Goal: Contribute content

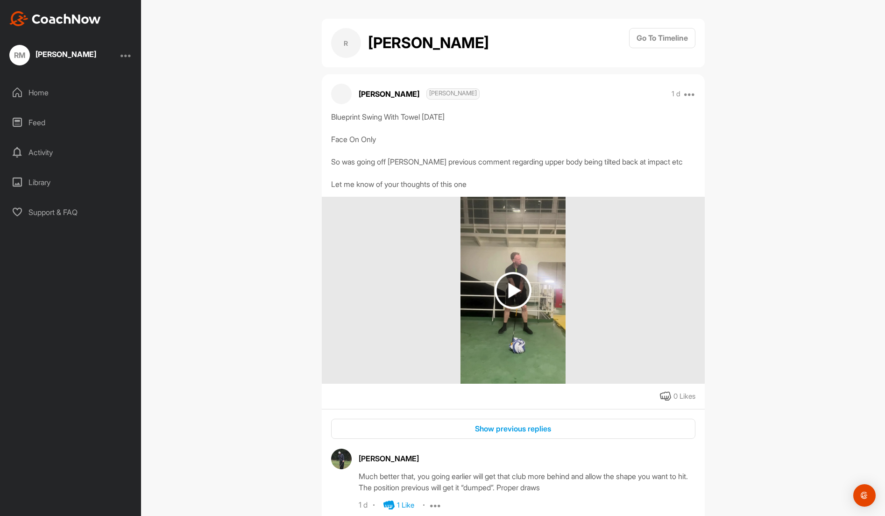
scroll to position [556, 0]
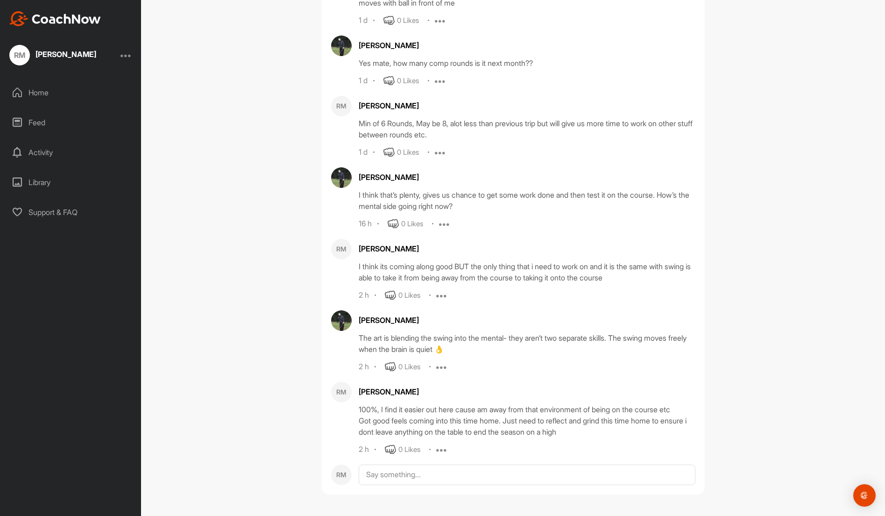
click at [42, 92] on div "Home" at bounding box center [71, 92] width 132 height 23
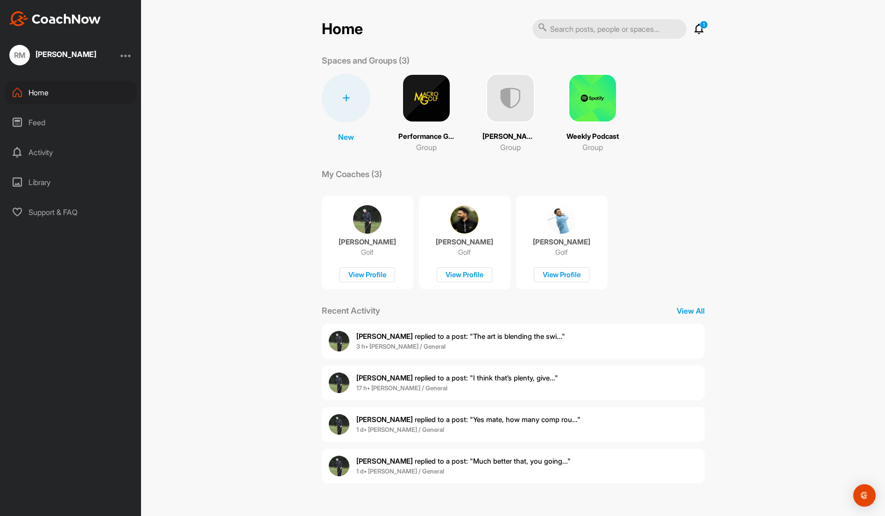
click at [703, 29] on icon at bounding box center [698, 28] width 11 height 11
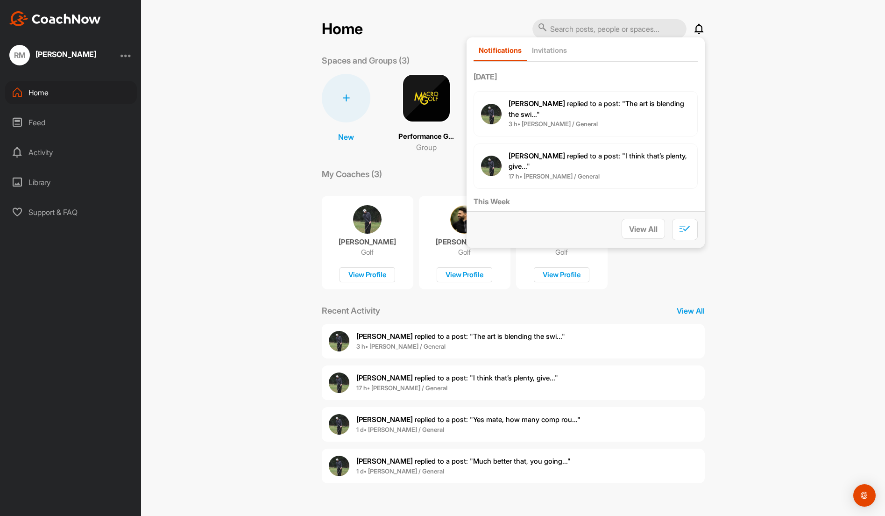
click at [703, 29] on icon at bounding box center [698, 28] width 11 height 11
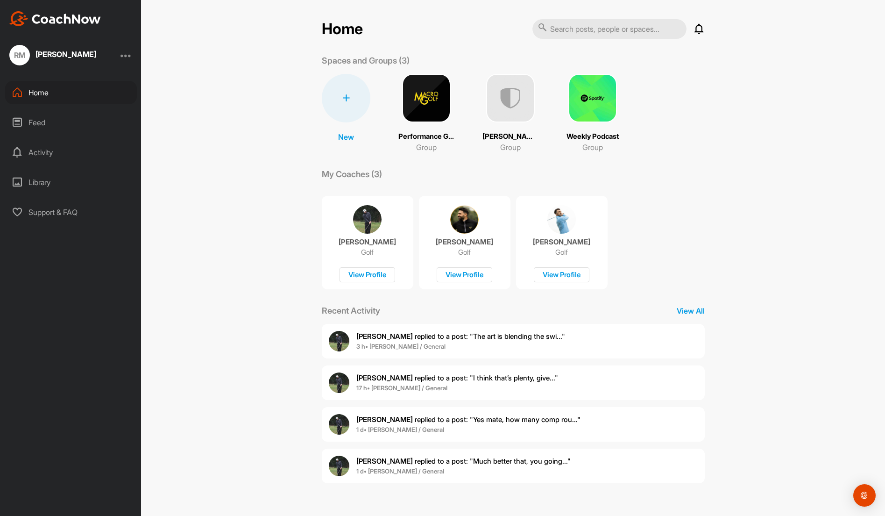
click at [513, 104] on img at bounding box center [510, 98] width 49 height 49
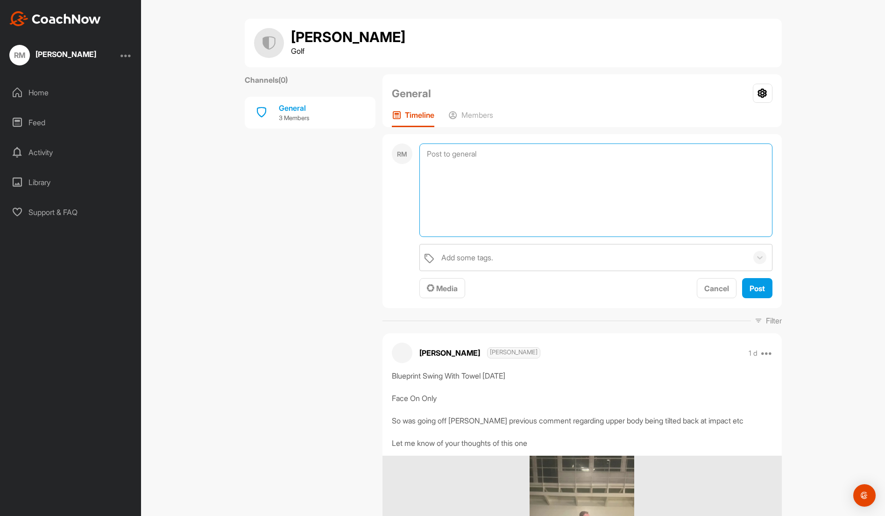
click at [531, 156] on textarea at bounding box center [595, 189] width 353 height 93
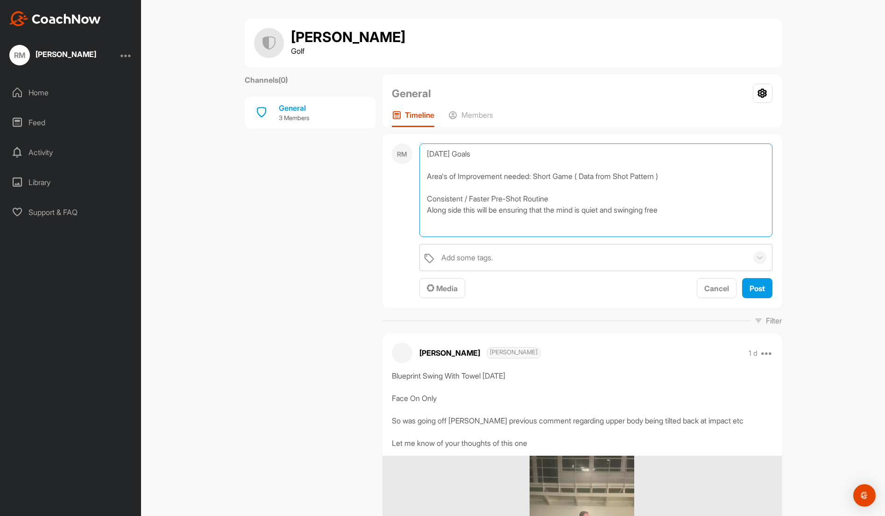
scroll to position [0, 0]
click at [664, 176] on textarea "[DATE] Goals Area's of Improvement needed: Short Game ( Data from Shot Pattern …" at bounding box center [595, 189] width 353 height 93
click at [659, 227] on textarea "[DATE] Goals Area's of Improvement needed: Short Game ( Data from Shot Pattern,…" at bounding box center [595, 189] width 353 height 93
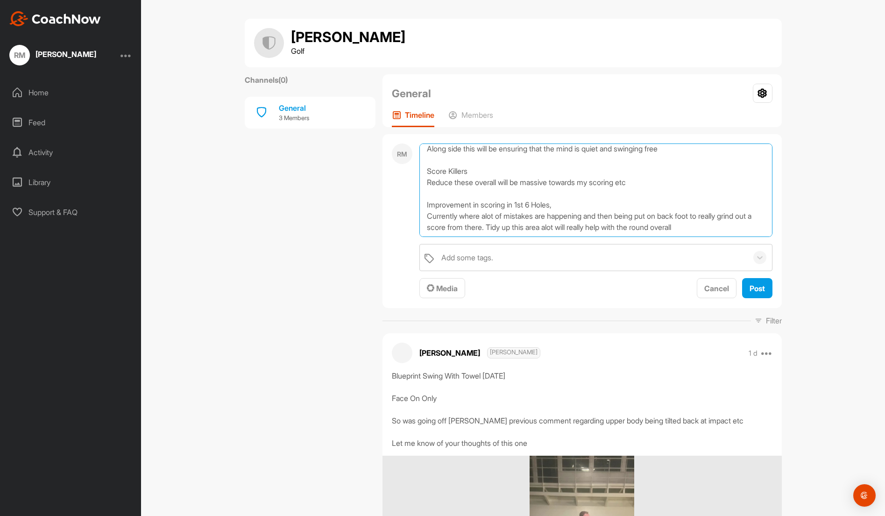
scroll to position [79, 0]
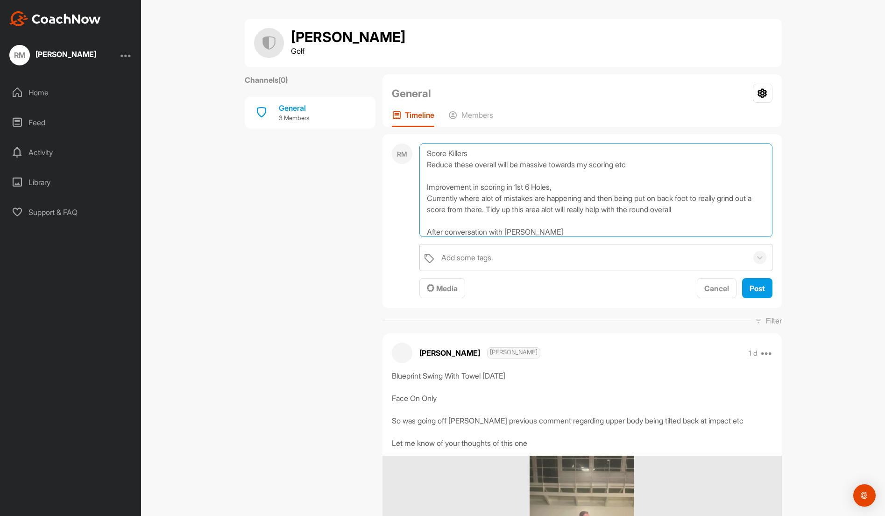
click at [554, 231] on textarea "[DATE] Goals Area's of Improvement needed: Short Game ( Data from Shot Pattern,…" at bounding box center [595, 189] width 353 height 93
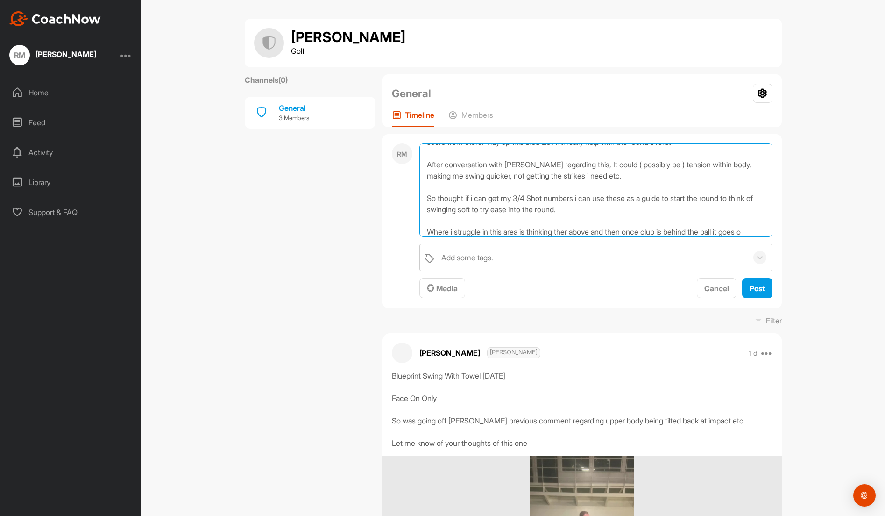
scroll to position [157, 0]
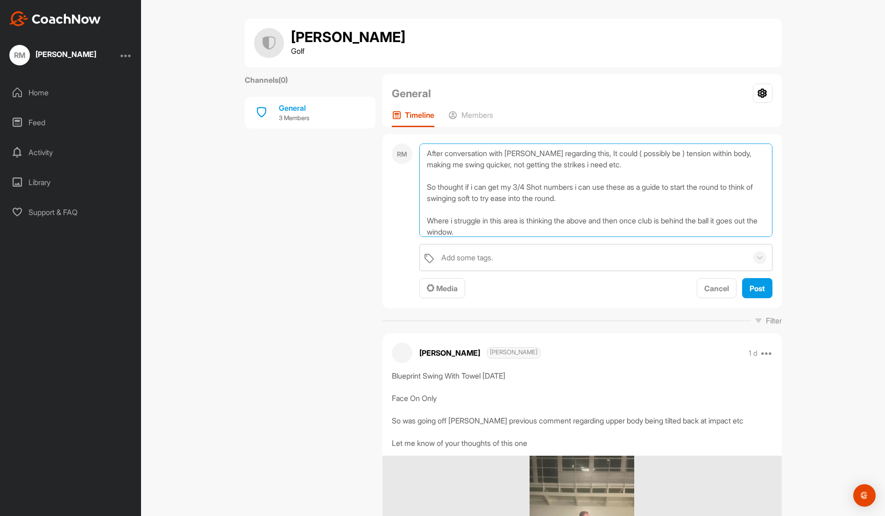
click at [515, 232] on textarea "[DATE] Goals Area's of Improvement needed: Short Game ( Data from Shot Pattern,…" at bounding box center [595, 189] width 353 height 93
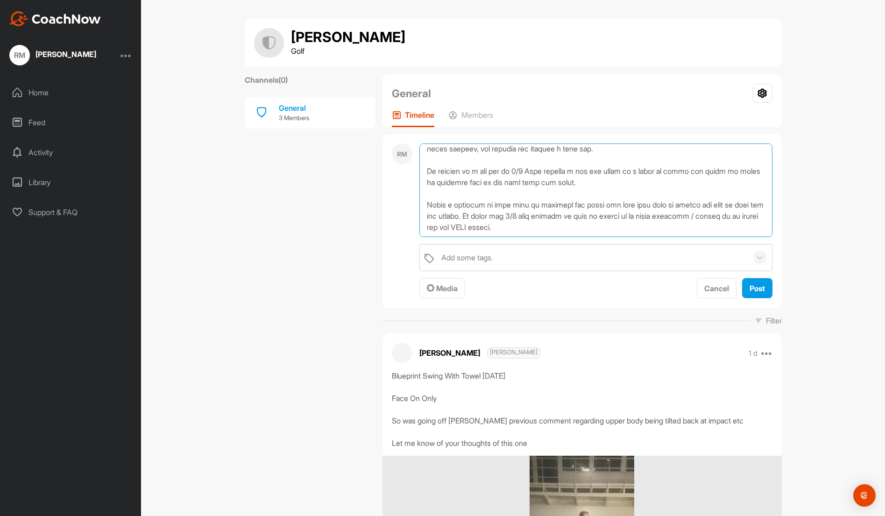
scroll to position [191, 0]
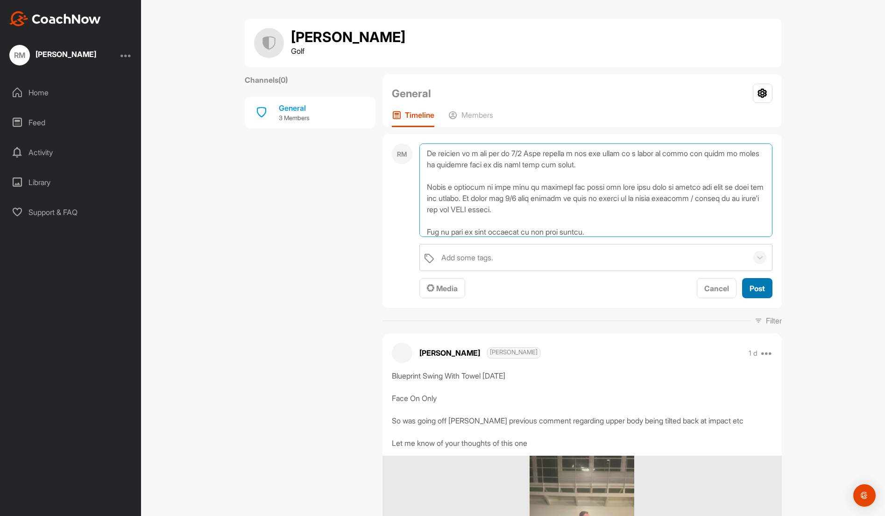
type textarea "[DATE] Goals Area's of Improvement needed: Short Game ( Data from Shot Pattern,…"
click at [755, 288] on span "Post" at bounding box center [756, 287] width 15 height 9
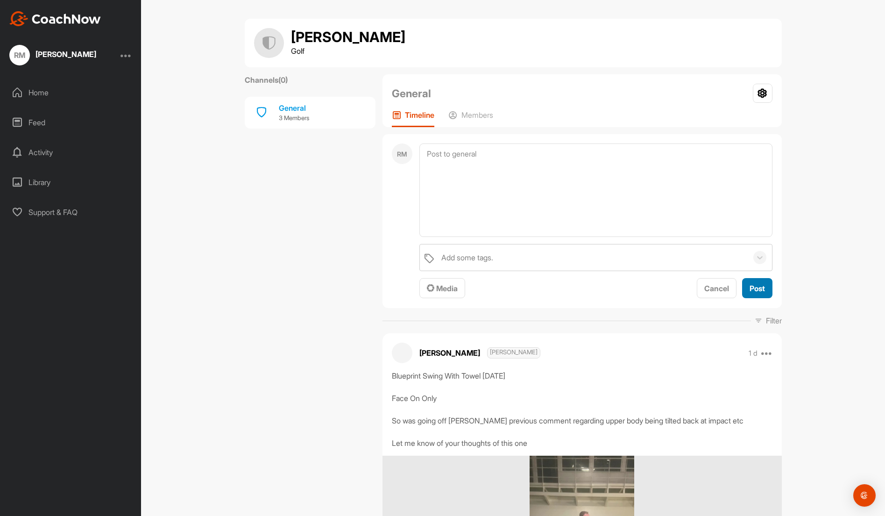
scroll to position [0, 0]
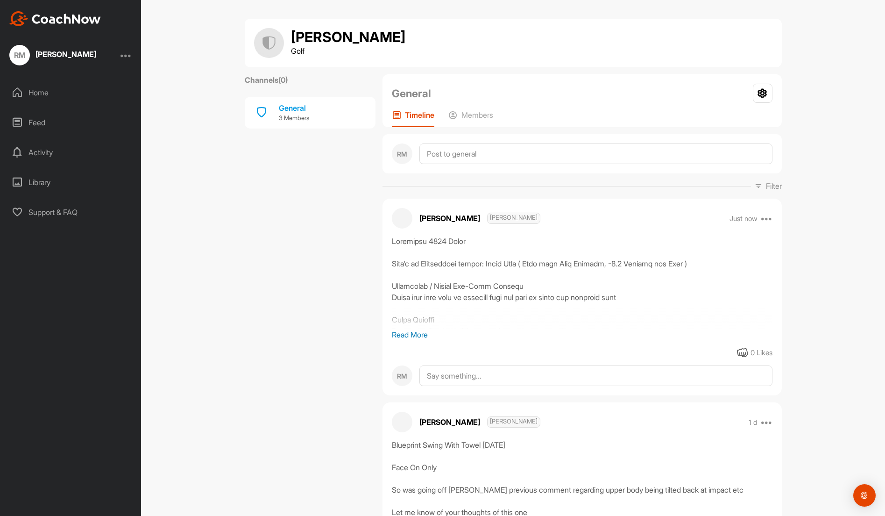
click at [410, 333] on p "Read More" at bounding box center [582, 334] width 381 height 11
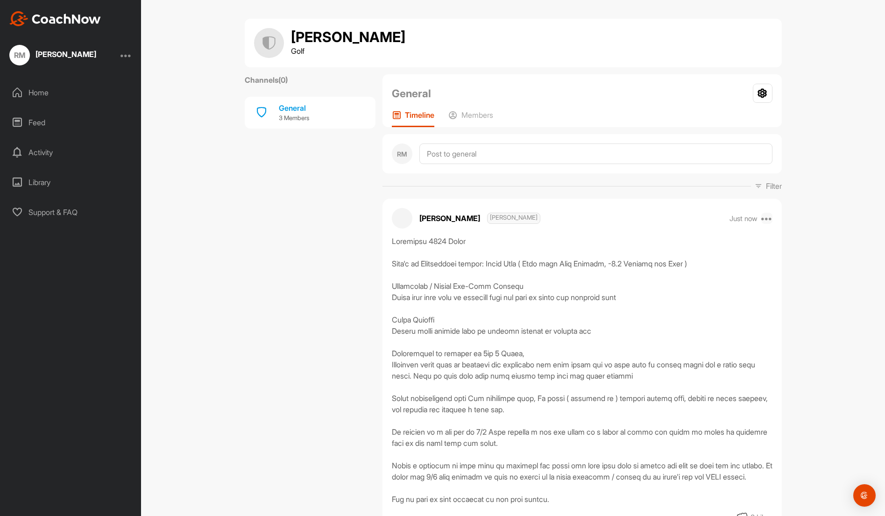
click at [766, 216] on icon at bounding box center [766, 217] width 11 height 11
click at [714, 246] on button "Edit" at bounding box center [709, 249] width 126 height 31
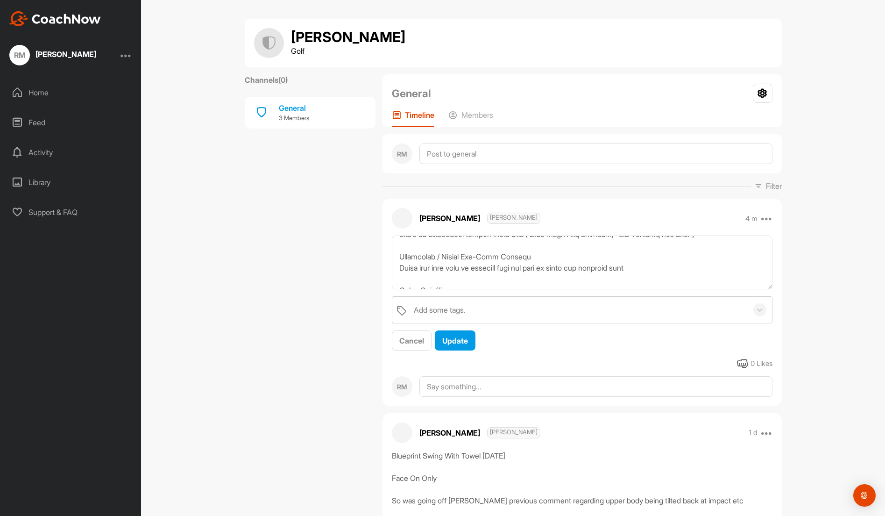
scroll to position [235, 0]
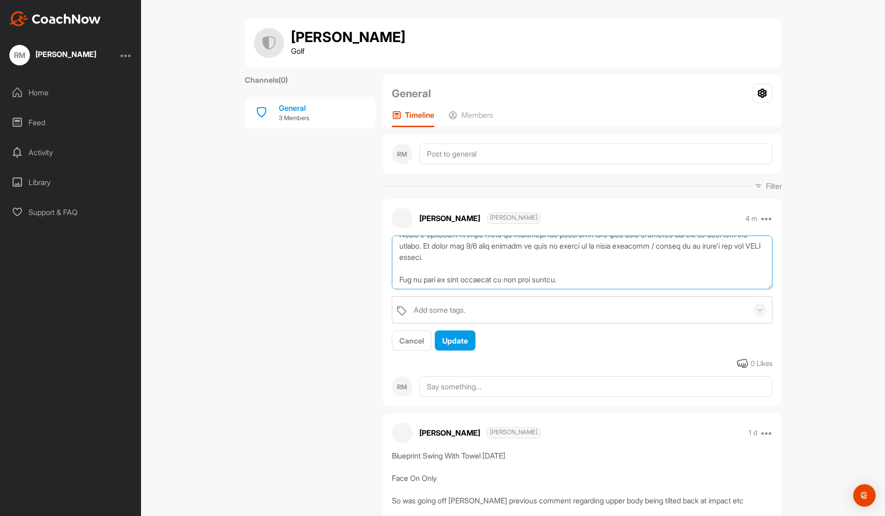
click at [516, 267] on textarea at bounding box center [582, 262] width 381 height 54
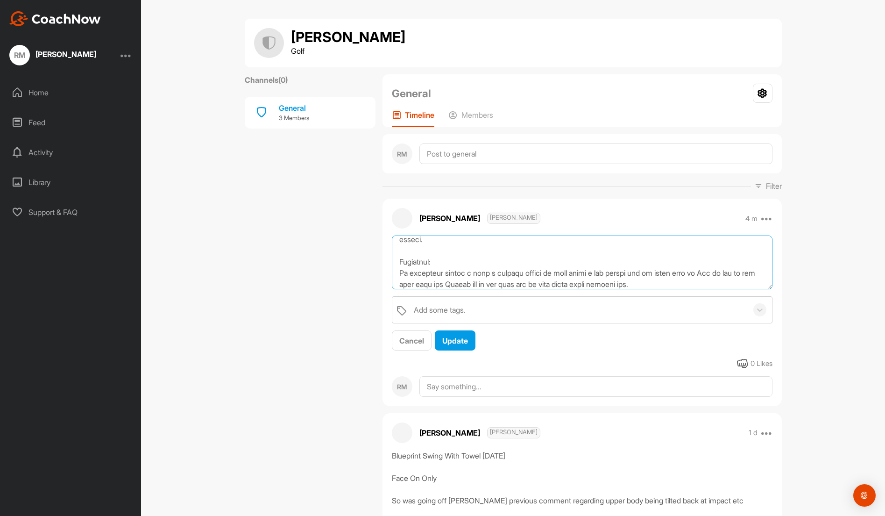
scroll to position [264, 0]
click at [694, 277] on textarea at bounding box center [582, 262] width 381 height 54
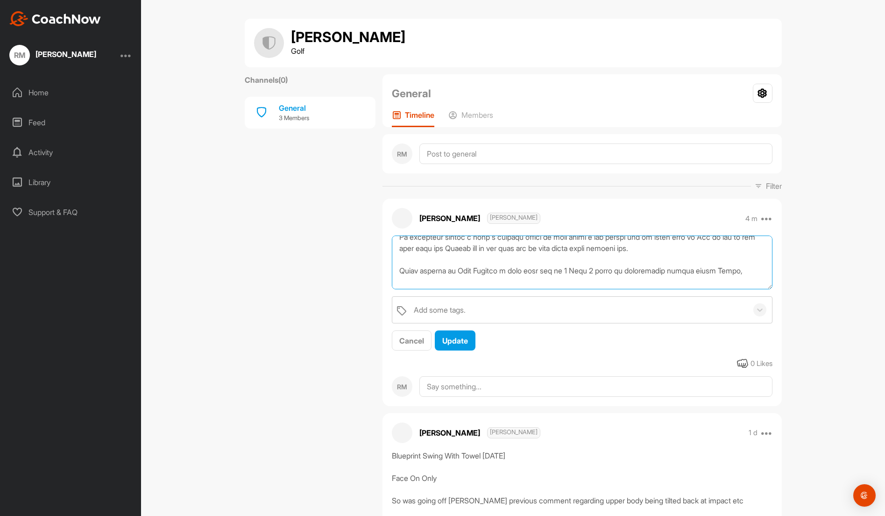
scroll to position [303, 0]
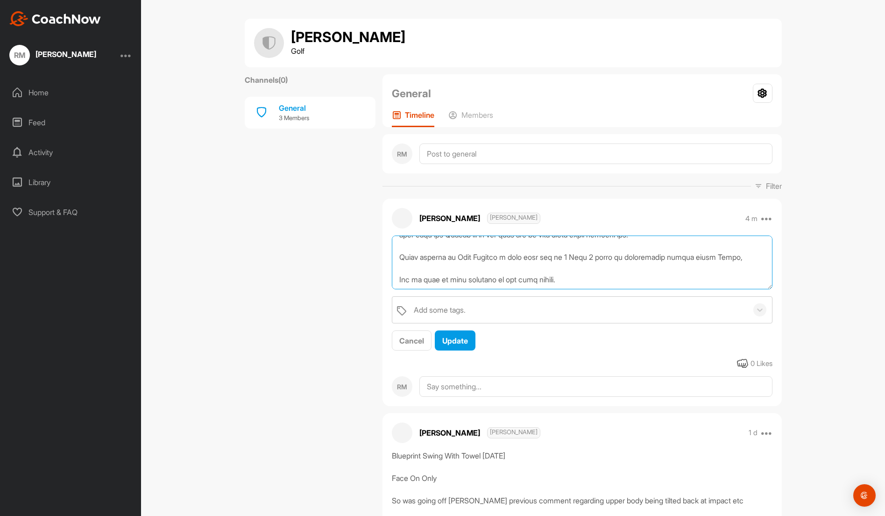
click at [746, 257] on textarea at bounding box center [582, 262] width 381 height 54
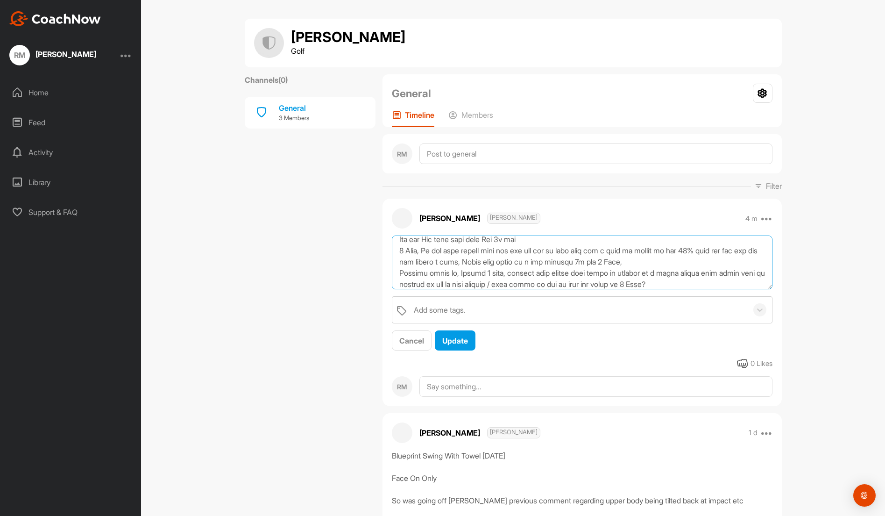
scroll to position [365, 0]
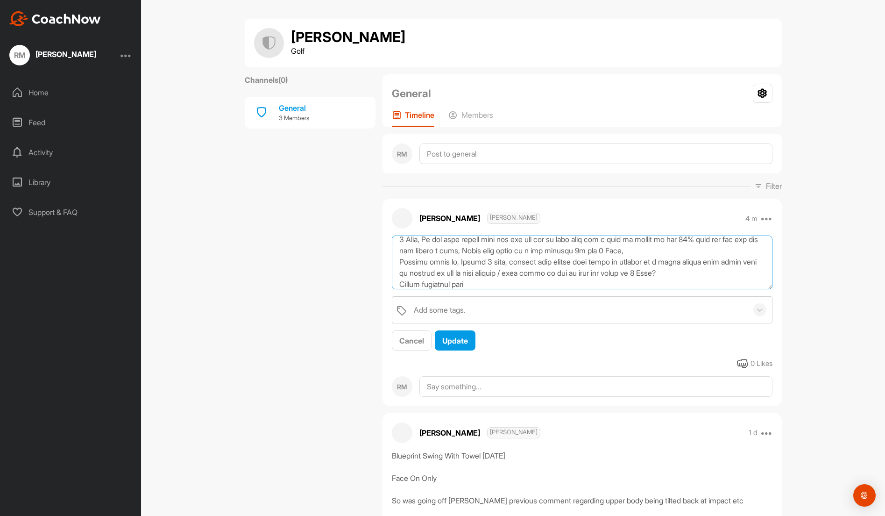
click at [495, 283] on textarea at bounding box center [582, 262] width 381 height 54
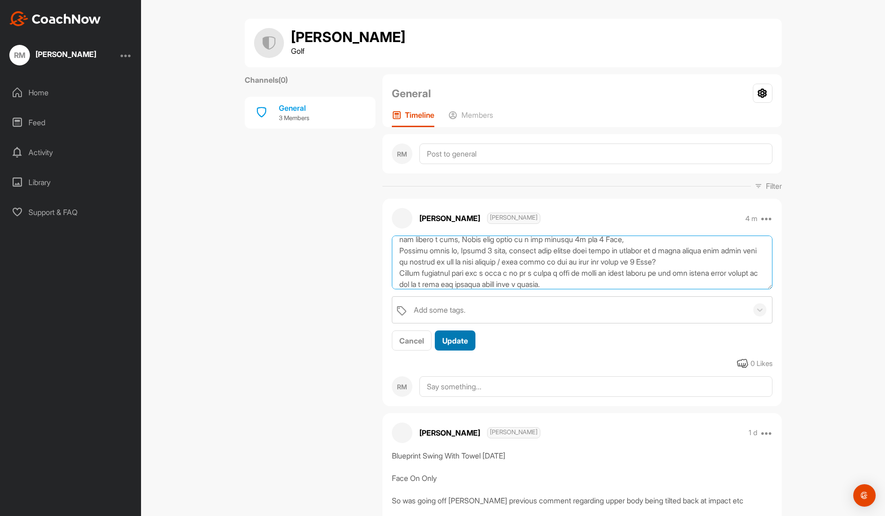
type textarea "[DATE] Goals Area's of Improvement needed: Short Game ( Data from Shot Pattern,…"
click at [446, 337] on span "Update" at bounding box center [455, 340] width 26 height 9
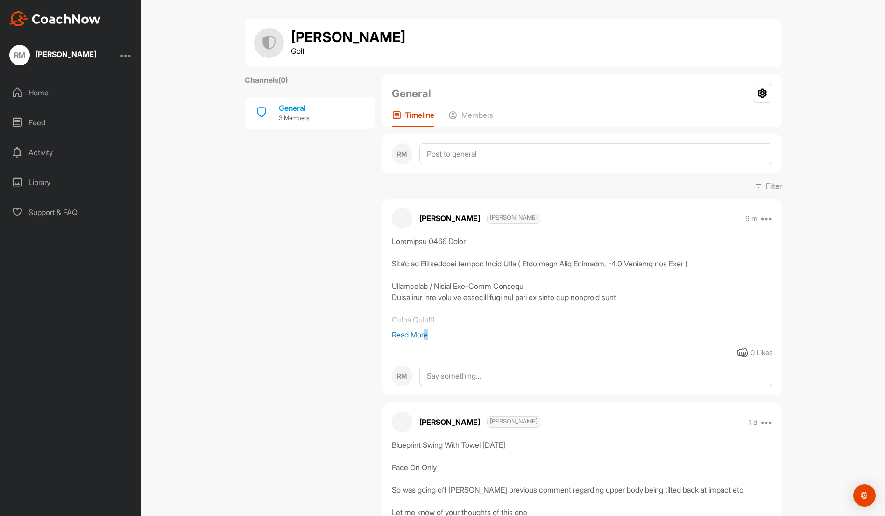
click at [423, 332] on p "Read More" at bounding box center [582, 334] width 381 height 11
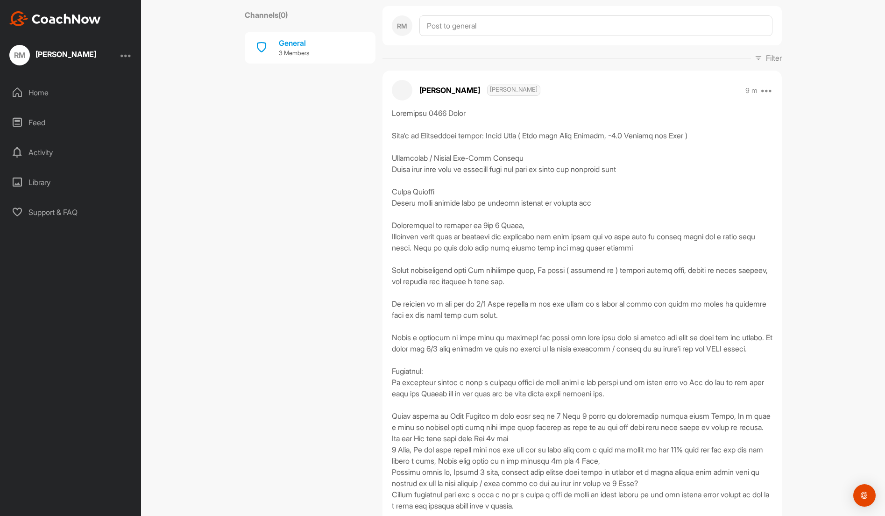
scroll to position [26, 0]
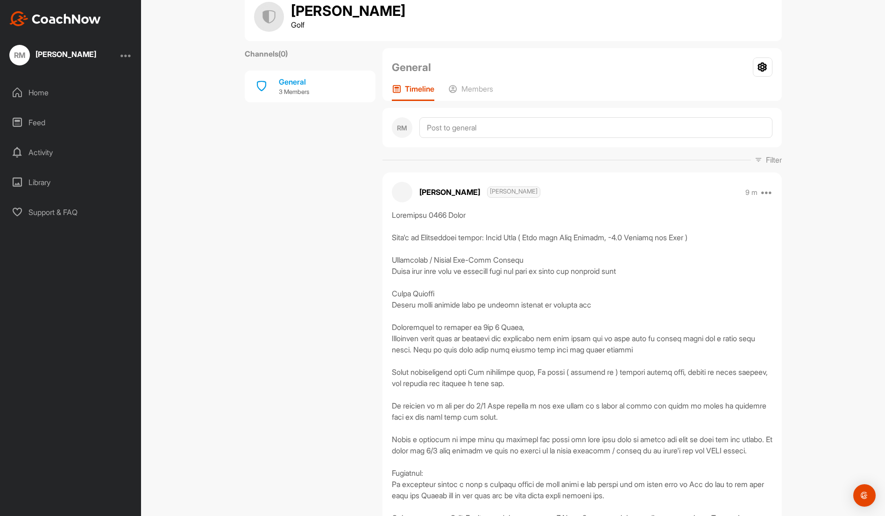
click at [25, 92] on div "Home" at bounding box center [71, 92] width 132 height 23
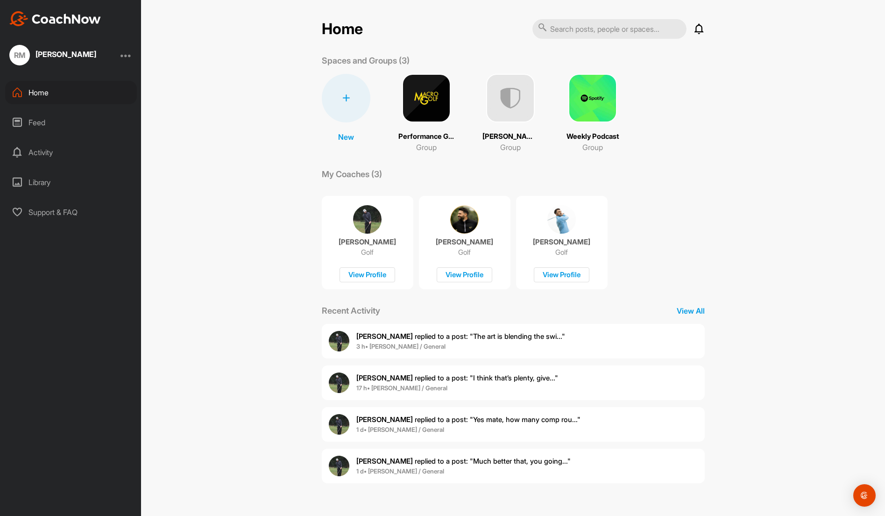
click at [457, 222] on img at bounding box center [464, 219] width 28 height 28
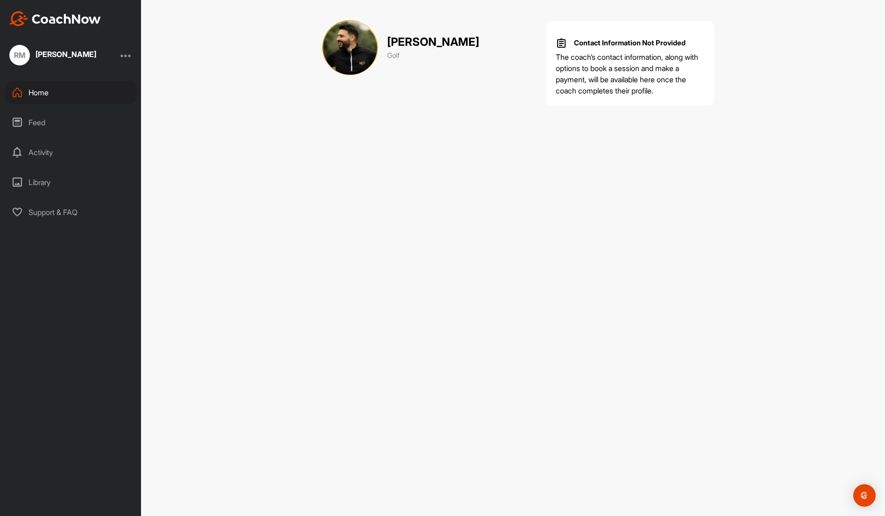
click at [41, 93] on div "Home" at bounding box center [71, 92] width 132 height 23
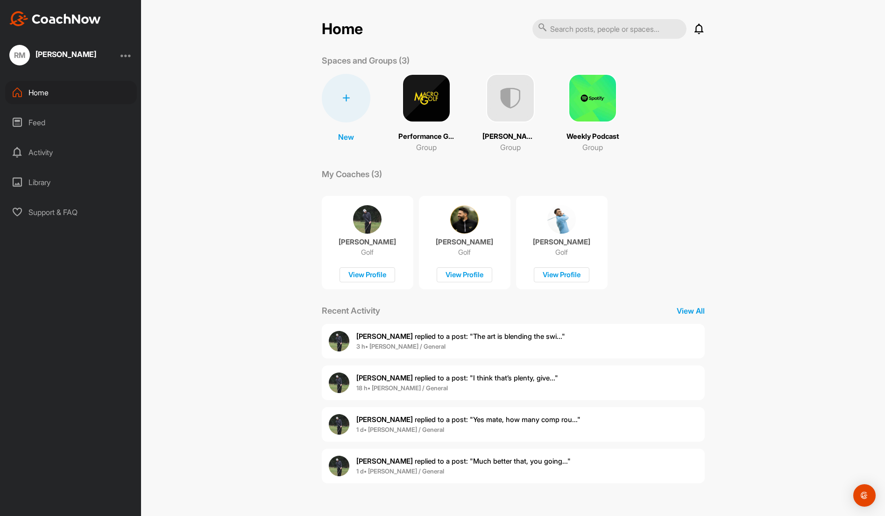
click at [502, 113] on img at bounding box center [510, 98] width 49 height 49
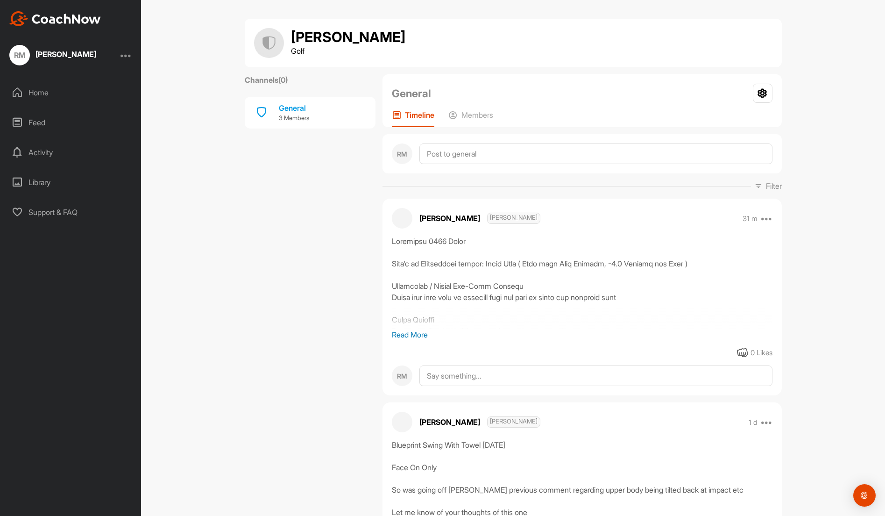
click at [405, 329] on div at bounding box center [582, 281] width 381 height 93
drag, startPoint x: 406, startPoint y: 336, endPoint x: 418, endPoint y: 336, distance: 12.1
click at [406, 336] on p "Read More" at bounding box center [582, 334] width 381 height 11
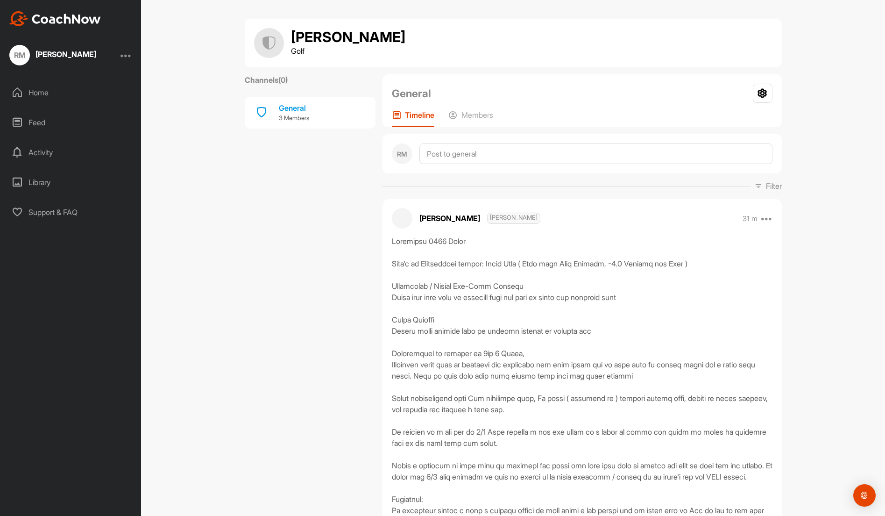
click at [61, 92] on div "Home" at bounding box center [71, 92] width 132 height 23
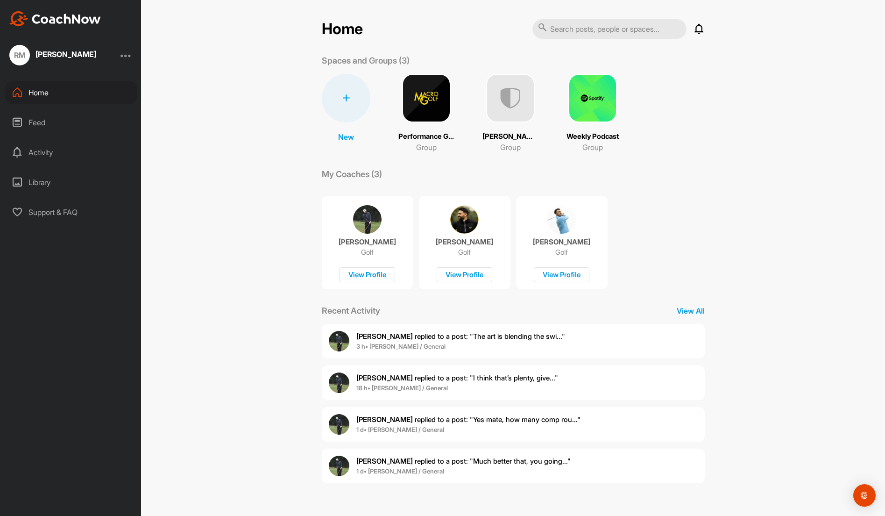
click at [745, 154] on div "Home Notifications Invitations [DATE] [PERSON_NAME] replied to a post : "The ar…" at bounding box center [513, 258] width 744 height 516
